Goal: Communication & Community: Answer question/provide support

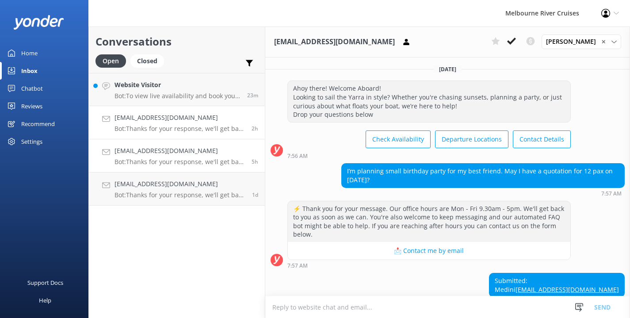
scroll to position [61, 0]
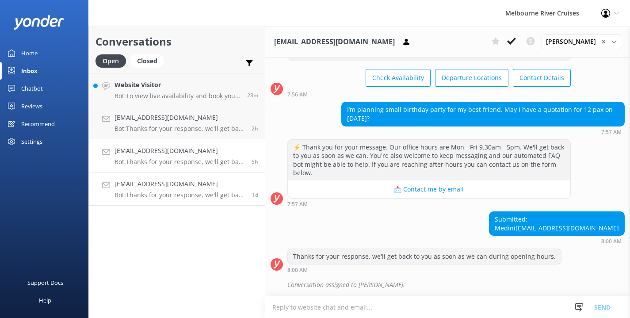
click at [140, 192] on p "Bot: Thanks for your response, we'll get back to you as soon as we can during o…" at bounding box center [179, 195] width 131 height 8
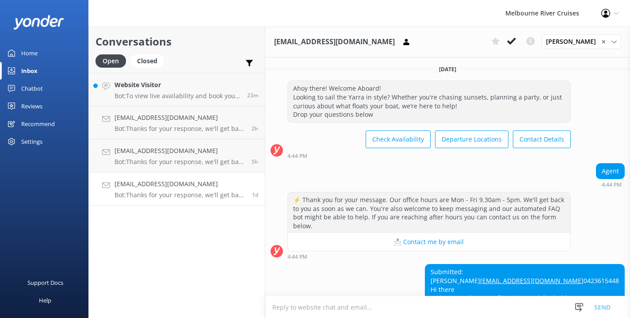
scroll to position [110, 0]
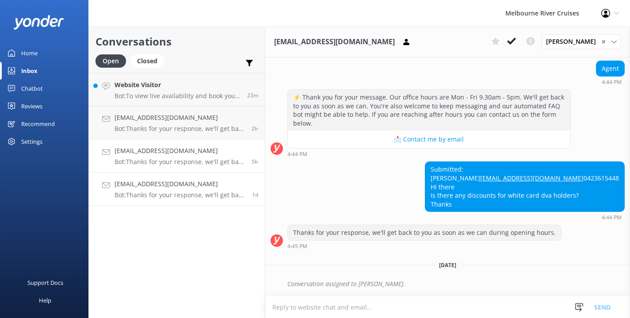
click at [127, 153] on h4 "[EMAIL_ADDRESS][DOMAIN_NAME]" at bounding box center [179, 151] width 130 height 10
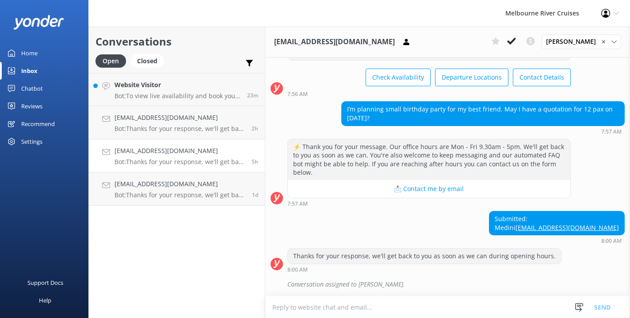
scroll to position [61, 0]
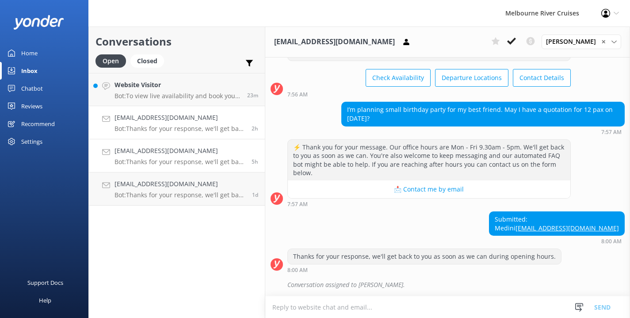
click at [139, 125] on p "Bot: Thanks for your response, we'll get back to you as soon as we can during o…" at bounding box center [179, 129] width 130 height 8
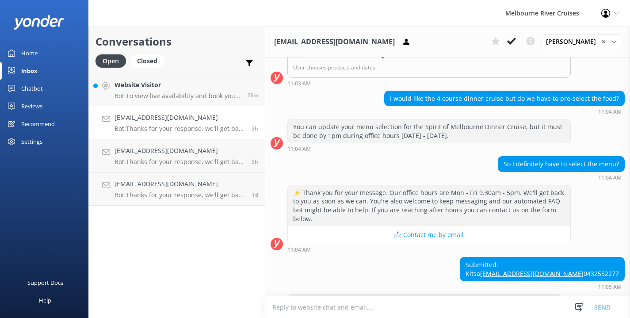
scroll to position [239, 0]
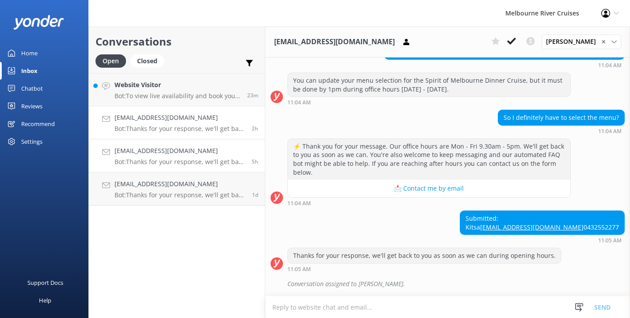
click at [138, 149] on h4 "[EMAIL_ADDRESS][DOMAIN_NAME]" at bounding box center [179, 151] width 130 height 10
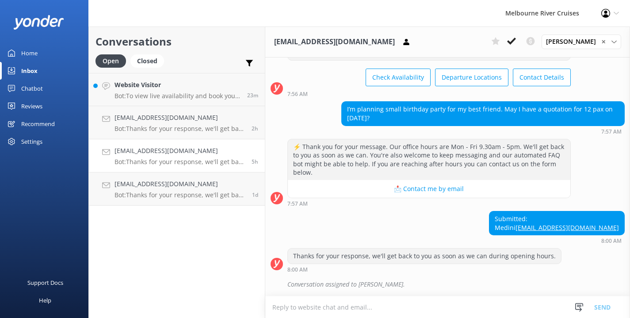
scroll to position [61, 0]
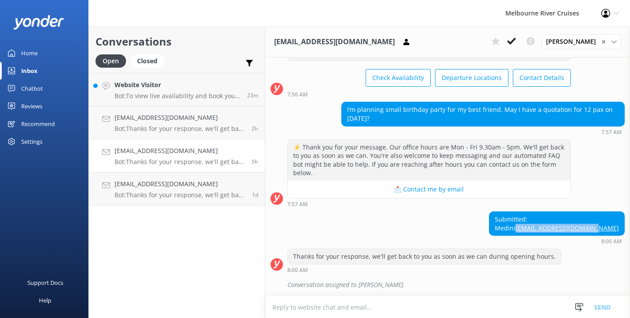
drag, startPoint x: 544, startPoint y: 227, endPoint x: 626, endPoint y: 225, distance: 81.3
click at [626, 225] on div "Submitted: Medini [EMAIL_ADDRESS][DOMAIN_NAME] 8:00 AM" at bounding box center [447, 227] width 365 height 33
click at [573, 228] on link "[EMAIL_ADDRESS][DOMAIN_NAME]" at bounding box center [566, 228] width 103 height 8
click at [516, 40] on icon at bounding box center [511, 41] width 9 height 9
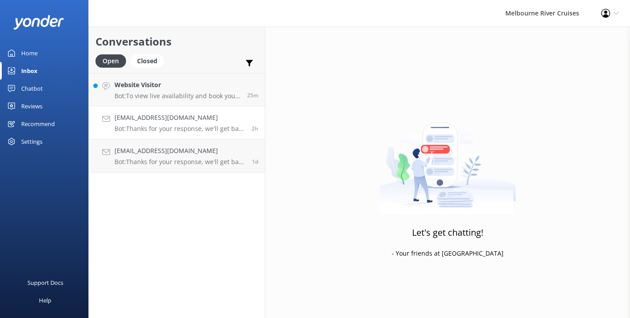
click at [151, 126] on p "Bot: Thanks for your response, we'll get back to you as soon as we can during o…" at bounding box center [179, 129] width 130 height 8
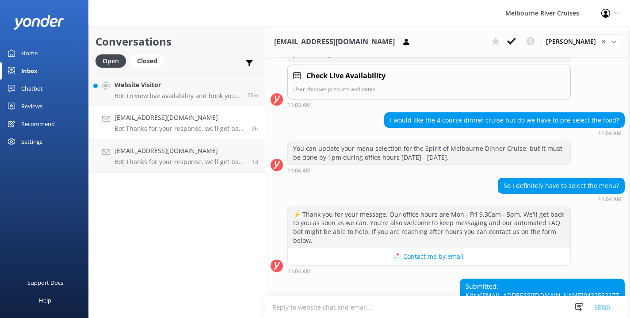
scroll to position [239, 0]
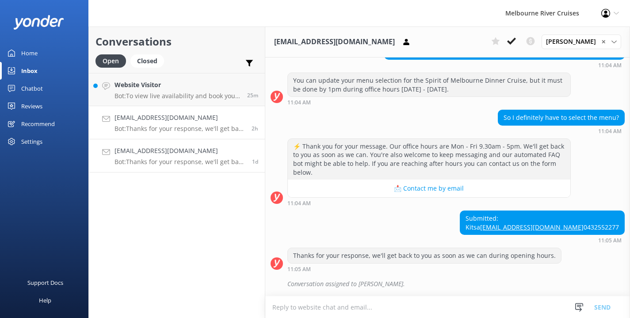
click at [162, 159] on p "Bot: Thanks for your response, we'll get back to you as soon as we can during o…" at bounding box center [179, 162] width 131 height 8
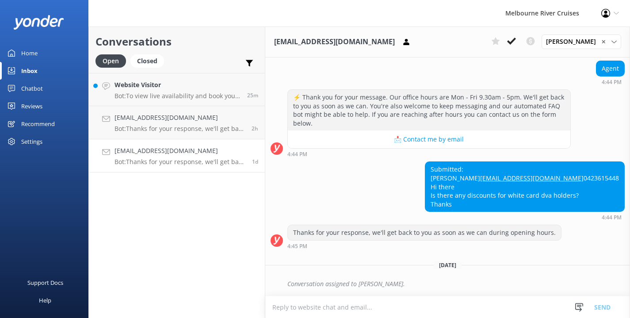
scroll to position [110, 0]
drag, startPoint x: 552, startPoint y: 196, endPoint x: 616, endPoint y: 192, distance: 64.2
click at [616, 192] on div "Submitted: [PERSON_NAME] [EMAIL_ADDRESS][DOMAIN_NAME] 0423615448 Hi there Is th…" at bounding box center [524, 186] width 199 height 49
copy div "white card dva holders"
drag, startPoint x: 556, startPoint y: 170, endPoint x: 473, endPoint y: 168, distance: 83.1
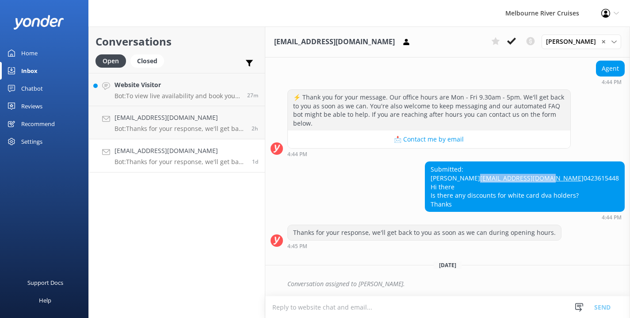
click at [473, 168] on div "Submitted: [PERSON_NAME] [EMAIL_ADDRESS][DOMAIN_NAME] 0423615448 Hi there Is th…" at bounding box center [524, 186] width 199 height 49
copy link "[EMAIL_ADDRESS][DOMAIN_NAME]"
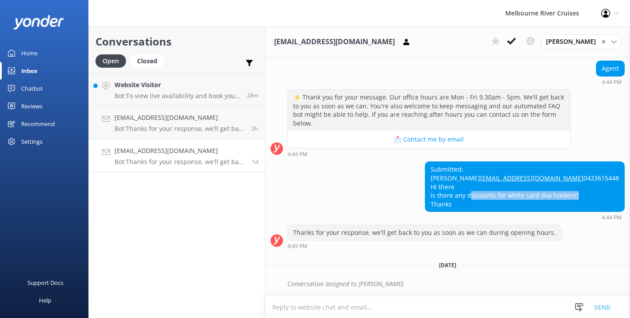
drag, startPoint x: 512, startPoint y: 196, endPoint x: 617, endPoint y: 194, distance: 104.7
click at [617, 194] on div "Submitted: [PERSON_NAME] [EMAIL_ADDRESS][DOMAIN_NAME] 0423615448 Hi there Is th…" at bounding box center [524, 186] width 199 height 49
copy div "discounts for white card dva holders"
